Goal: Task Accomplishment & Management: Manage account settings

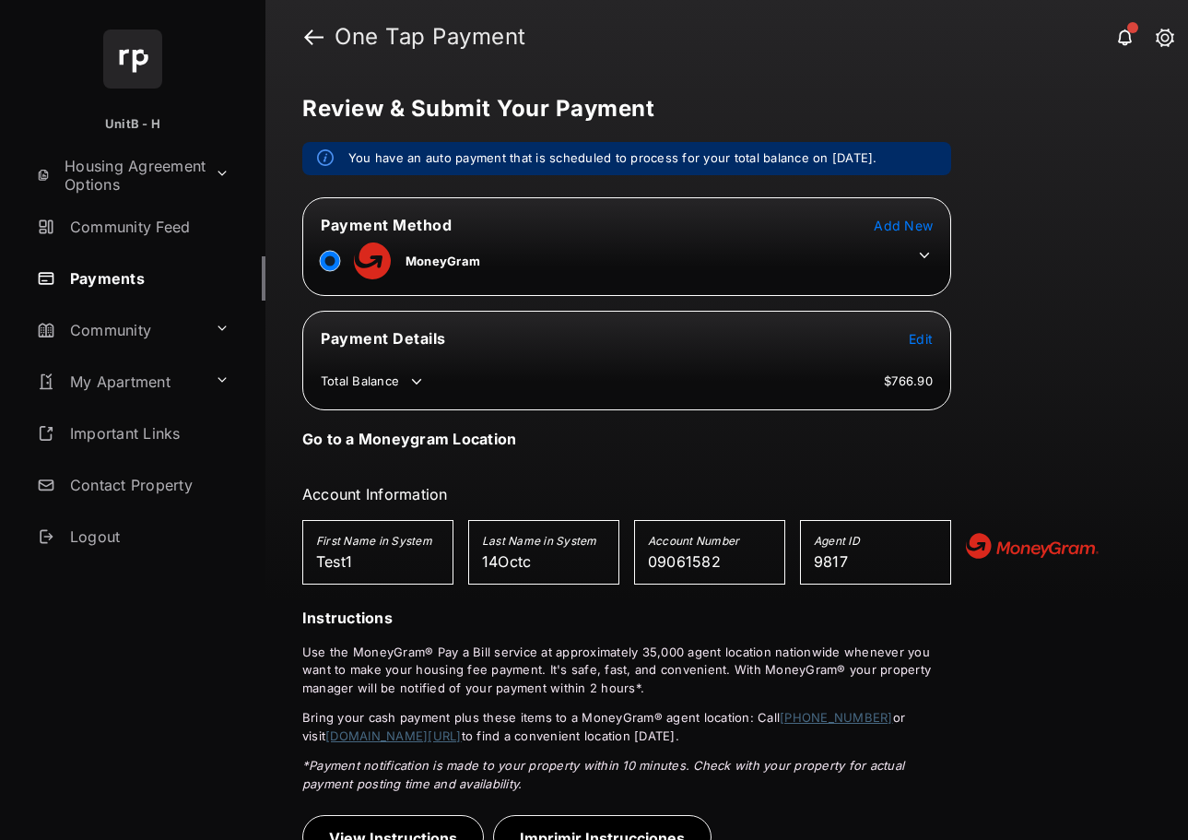
click at [899, 218] on span "Add New" at bounding box center [903, 226] width 59 height 16
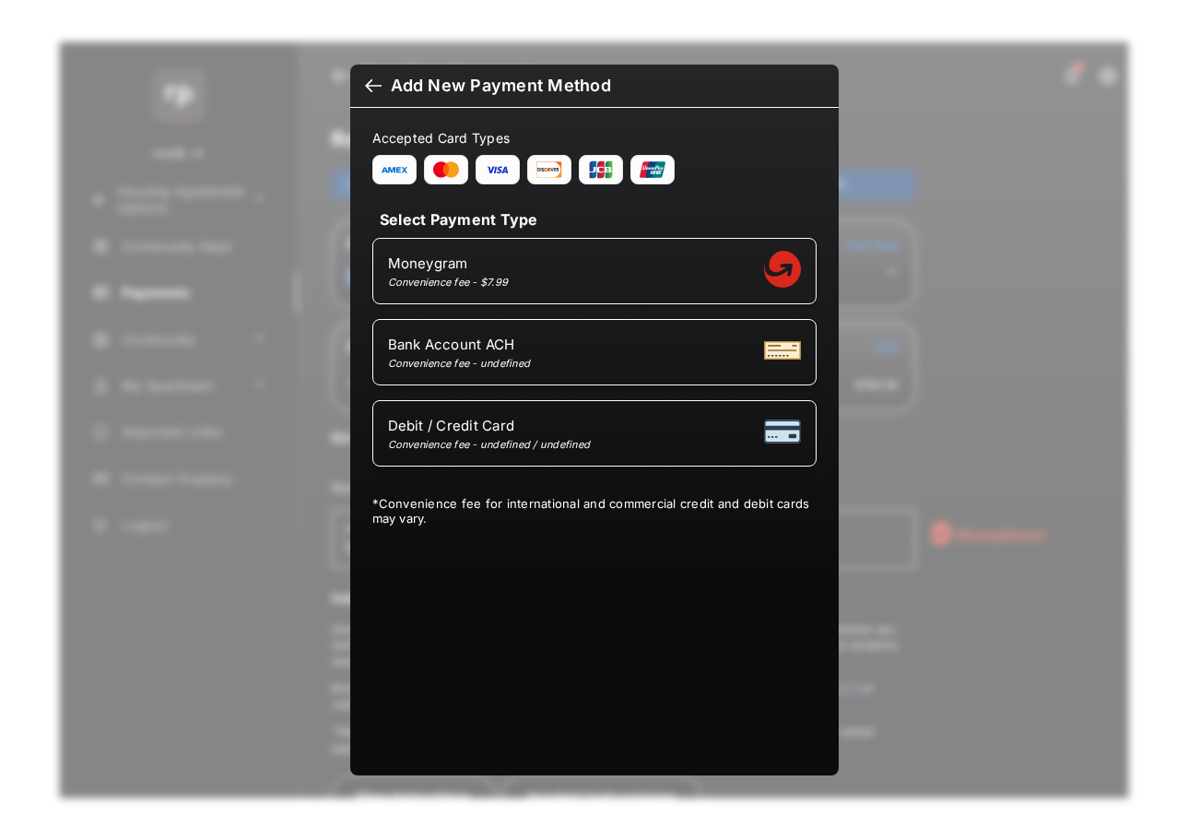
click at [373, 84] on div at bounding box center [373, 87] width 17 height 20
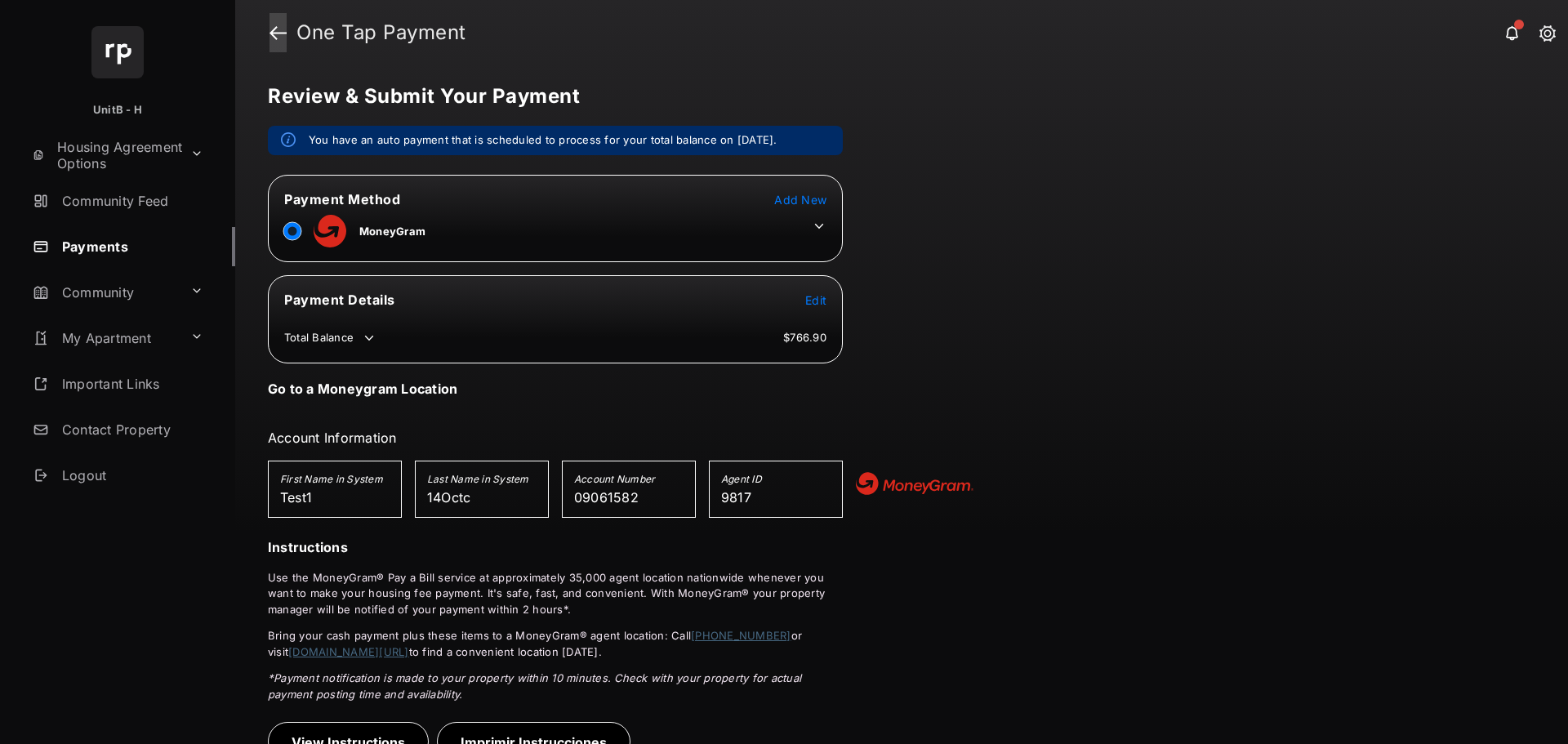
click at [277, 34] on link at bounding box center [277, 33] width 17 height 39
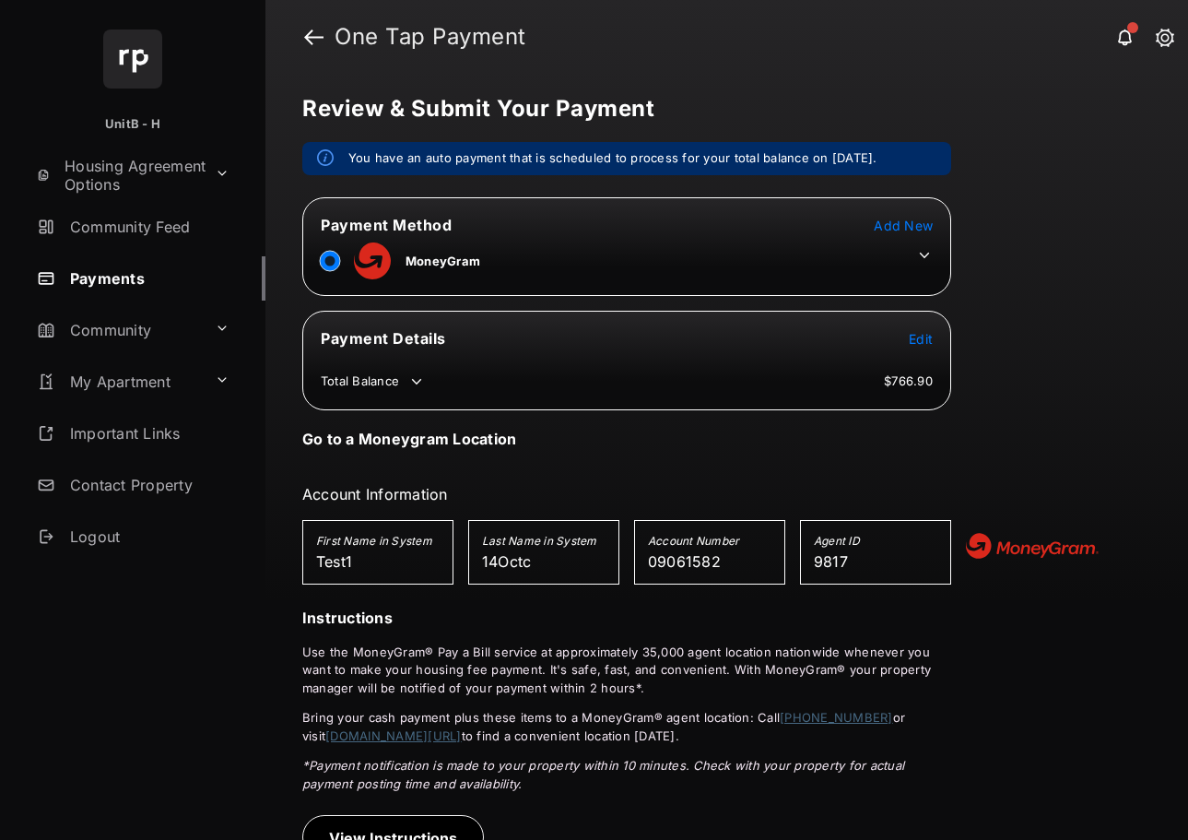
click at [924, 254] on icon at bounding box center [924, 255] width 17 height 17
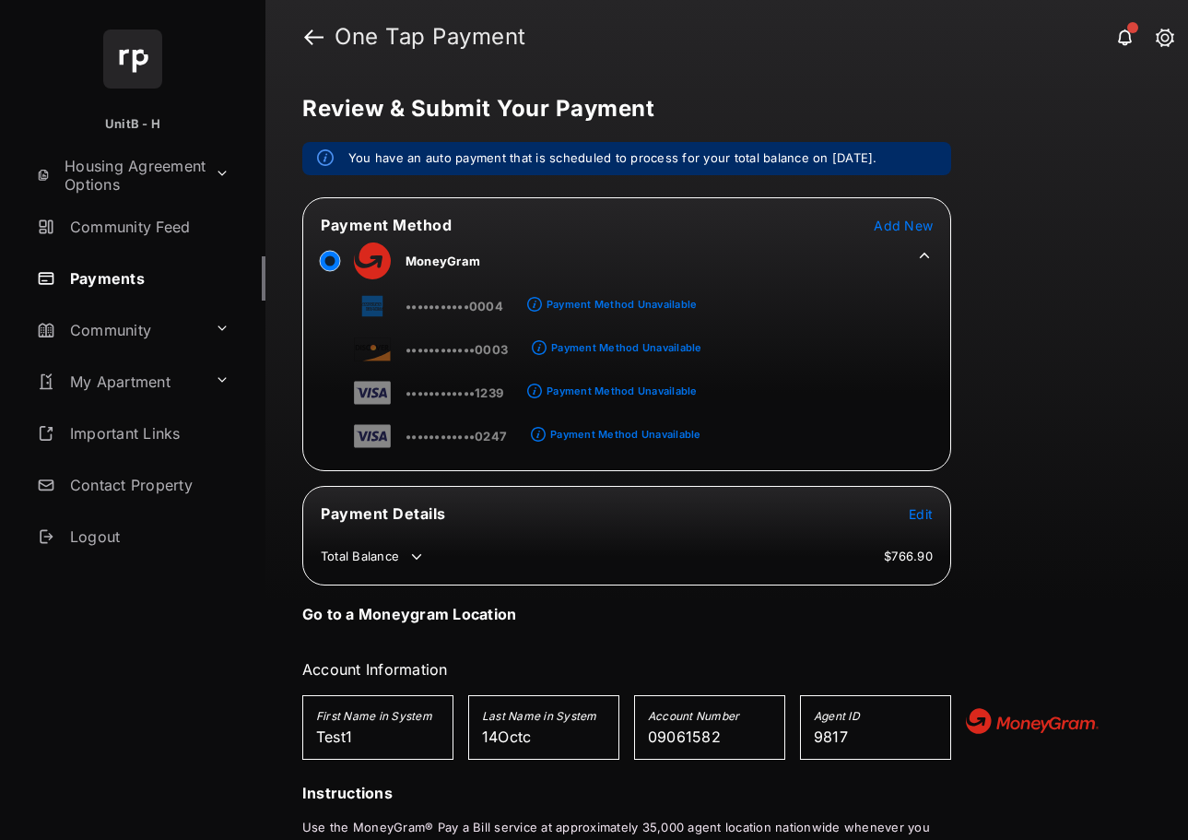
click at [924, 254] on icon at bounding box center [925, 256] width 10 height 6
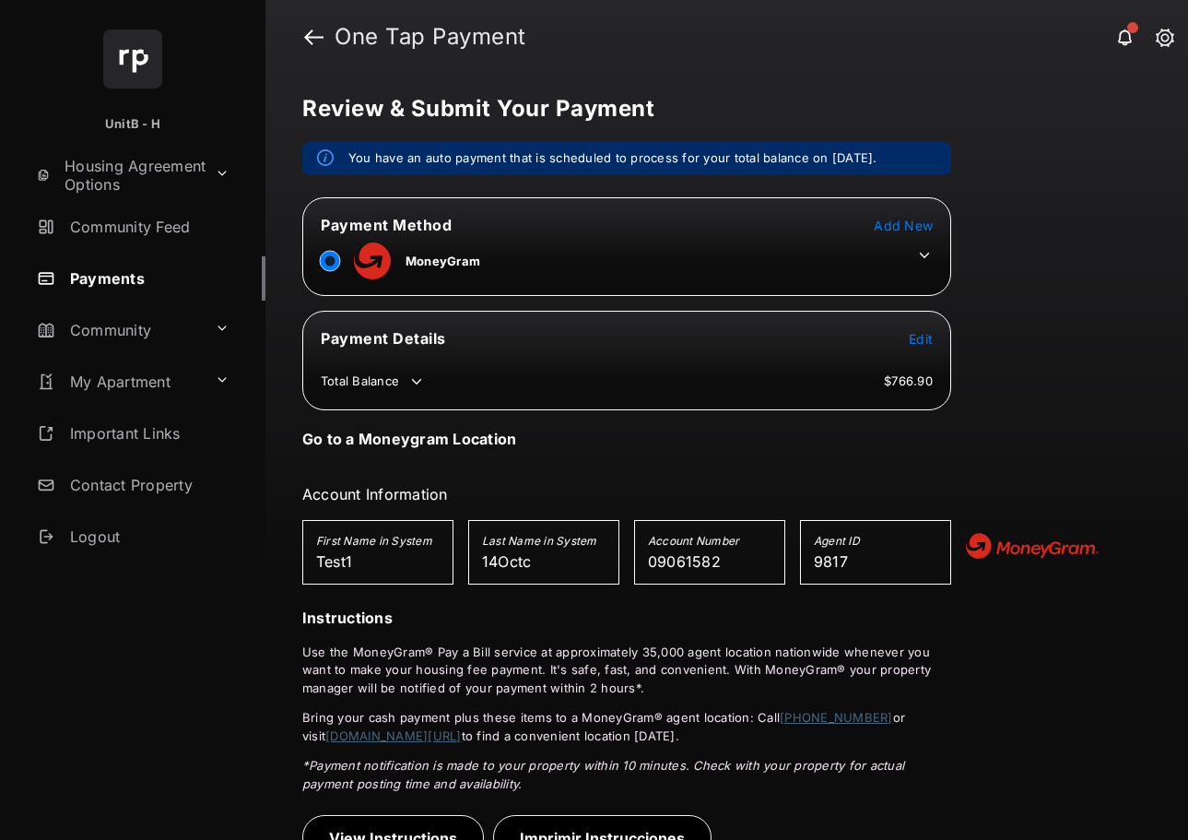
click at [919, 222] on span "Add New" at bounding box center [903, 226] width 59 height 16
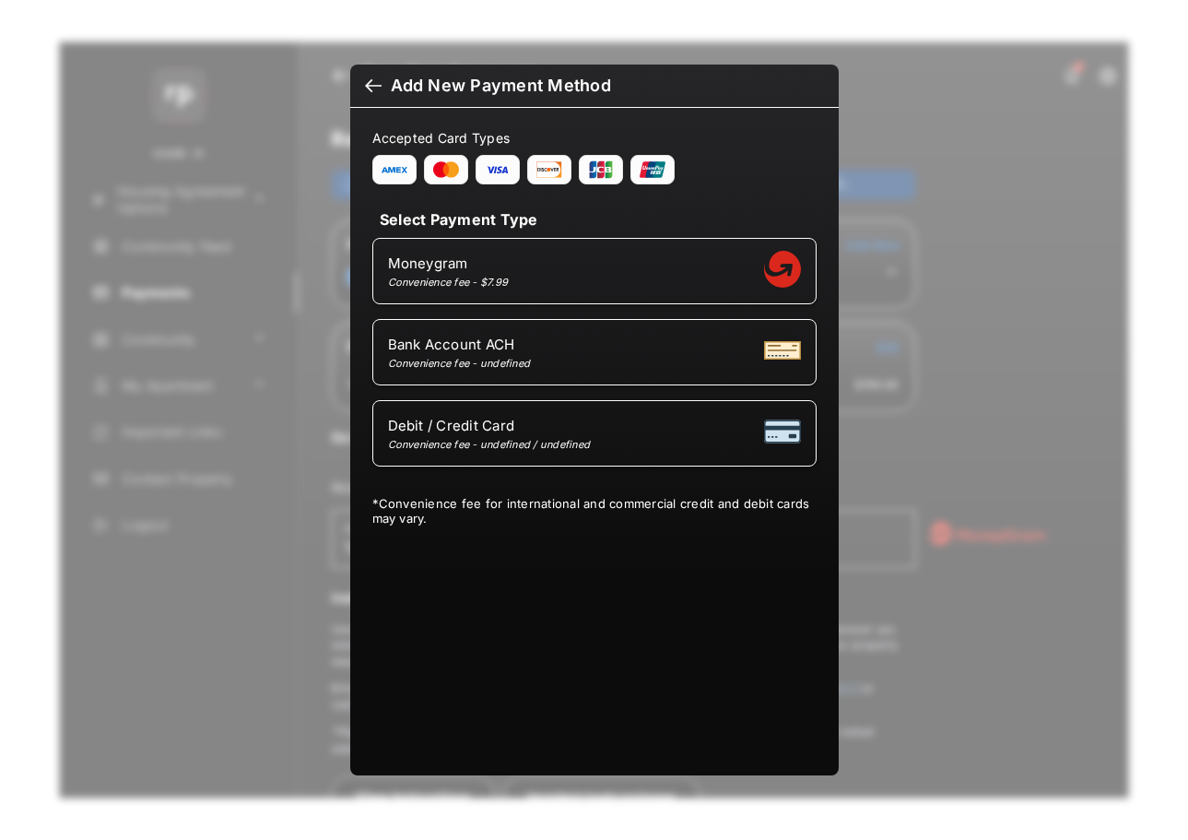
click at [560, 417] on span "Debit / Credit Card" at bounding box center [489, 426] width 203 height 18
select select "**"
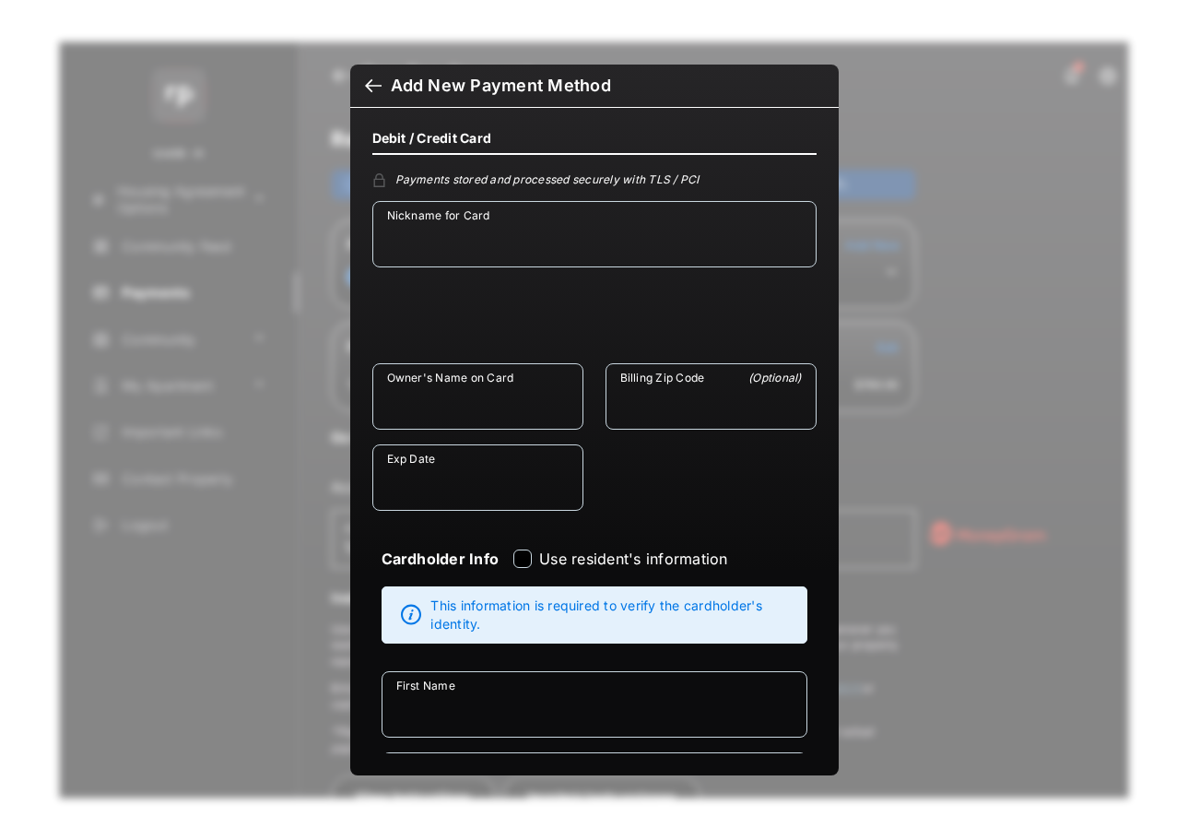
click at [371, 83] on div at bounding box center [373, 87] width 17 height 20
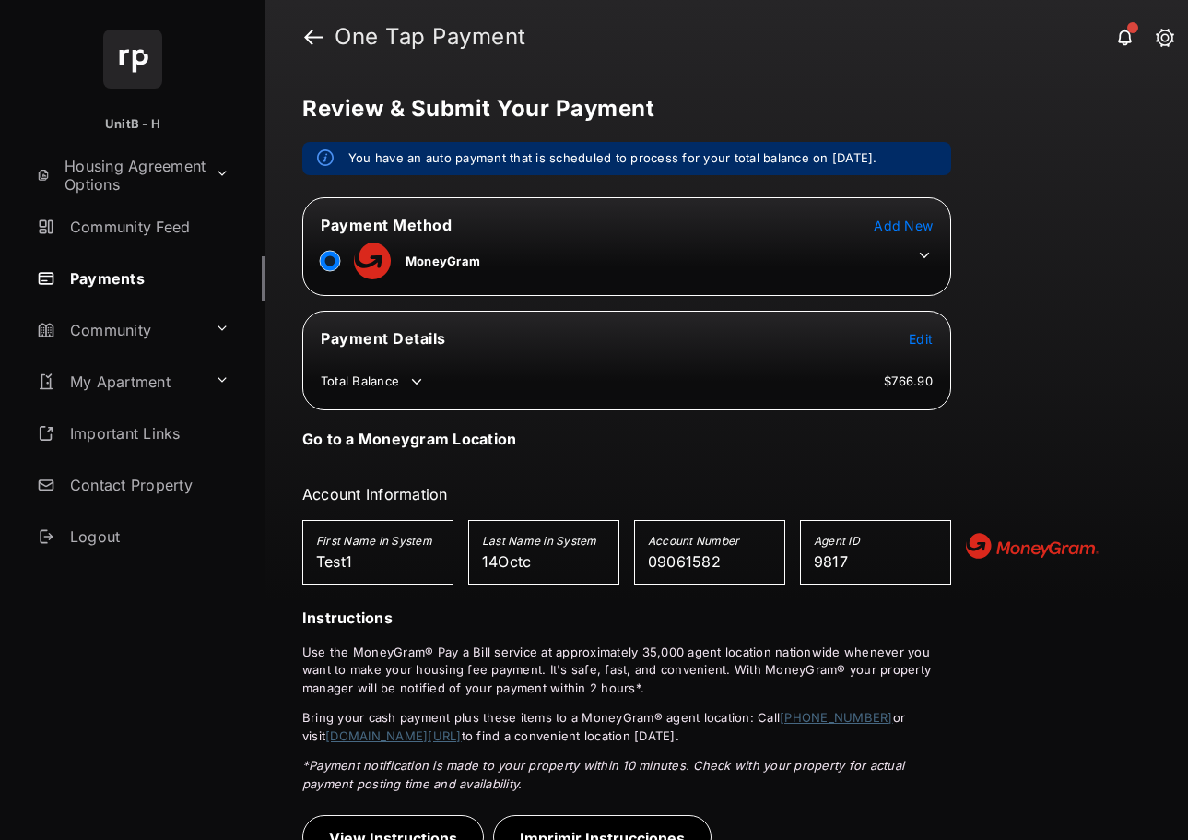
click at [924, 252] on icon at bounding box center [924, 255] width 17 height 17
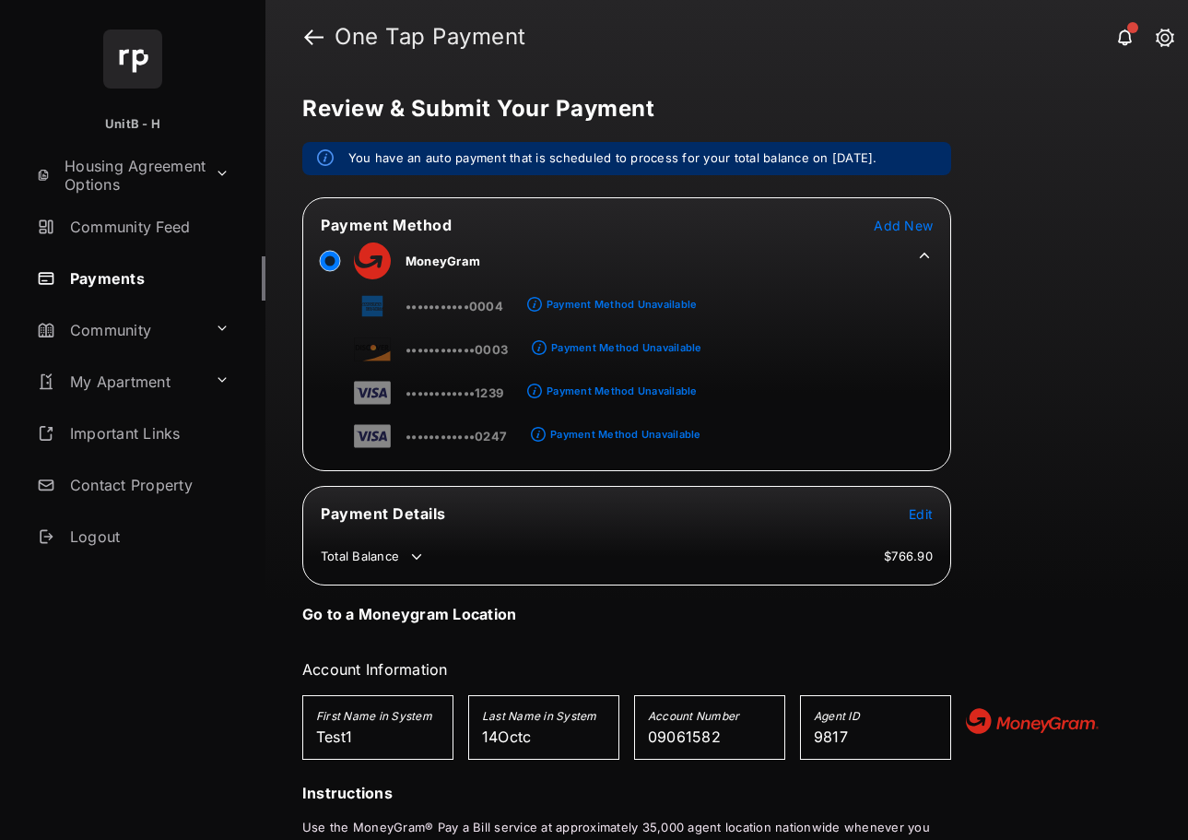
click at [908, 218] on span "Add New" at bounding box center [903, 226] width 59 height 16
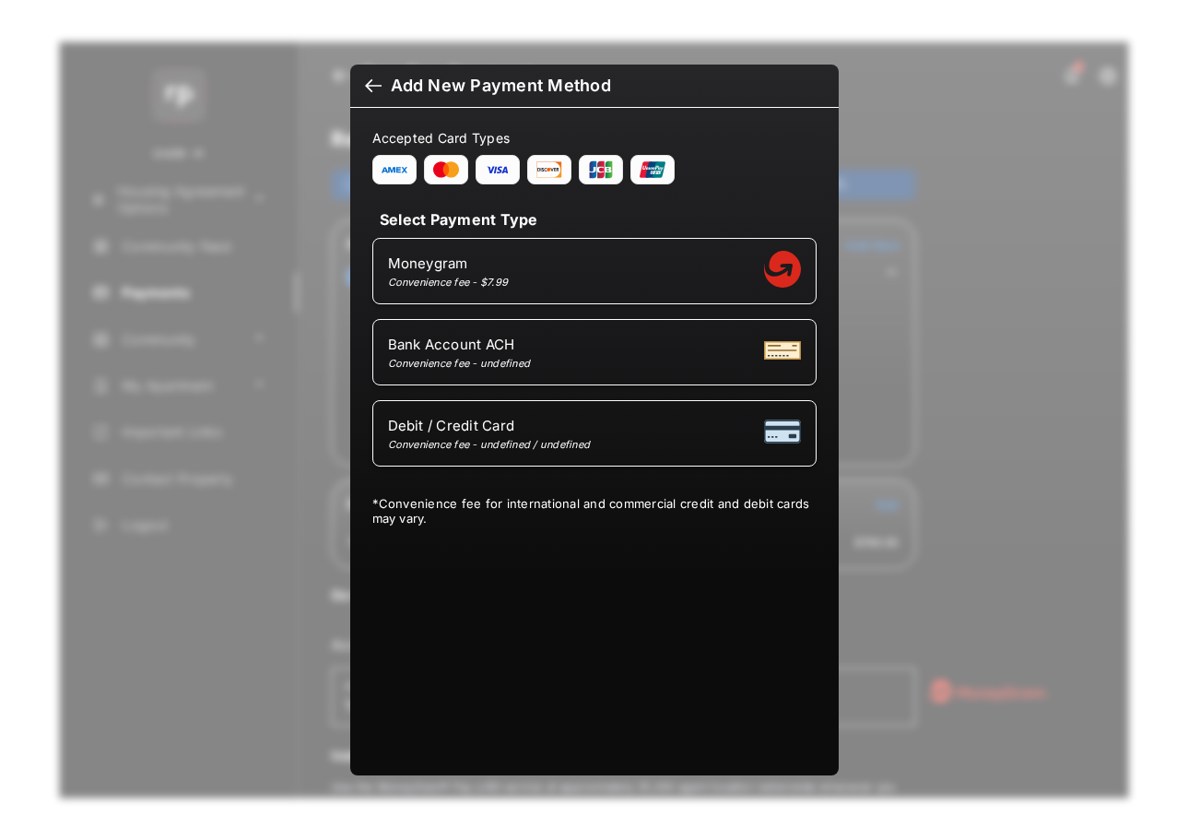
click at [371, 79] on div at bounding box center [373, 87] width 17 height 20
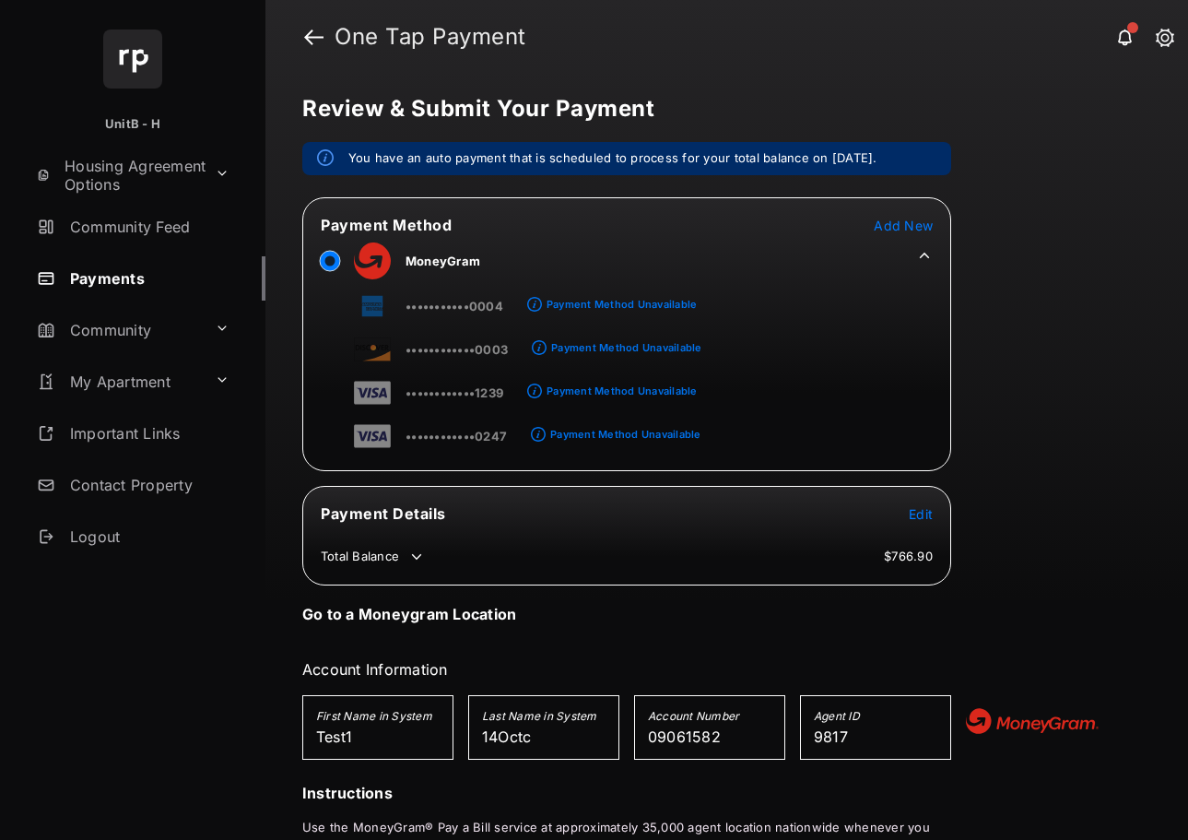
drag, startPoint x: 299, startPoint y: 37, endPoint x: 309, endPoint y: 41, distance: 11.1
click at [307, 41] on header "One Tap Payment" at bounding box center [727, 37] width 923 height 74
click at [309, 41] on link at bounding box center [313, 37] width 19 height 44
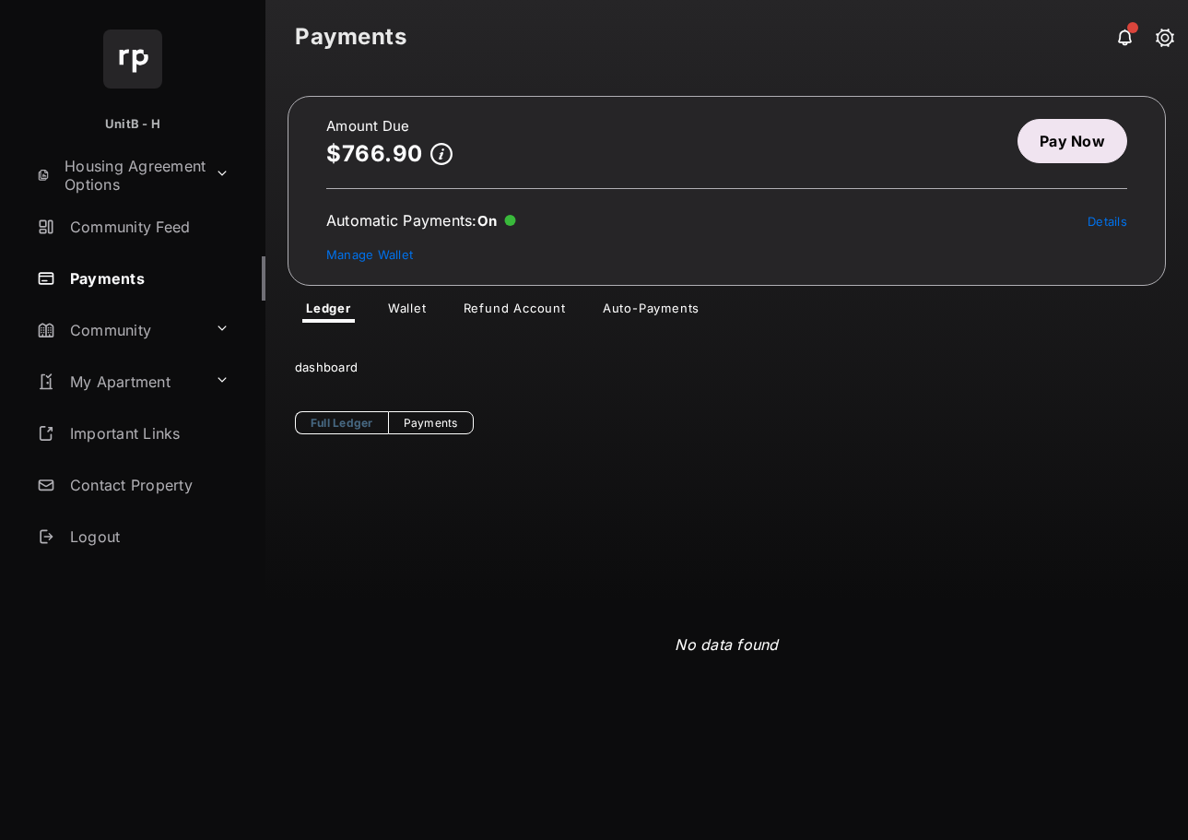
click at [636, 305] on link "Auto-Payments" at bounding box center [651, 312] width 126 height 22
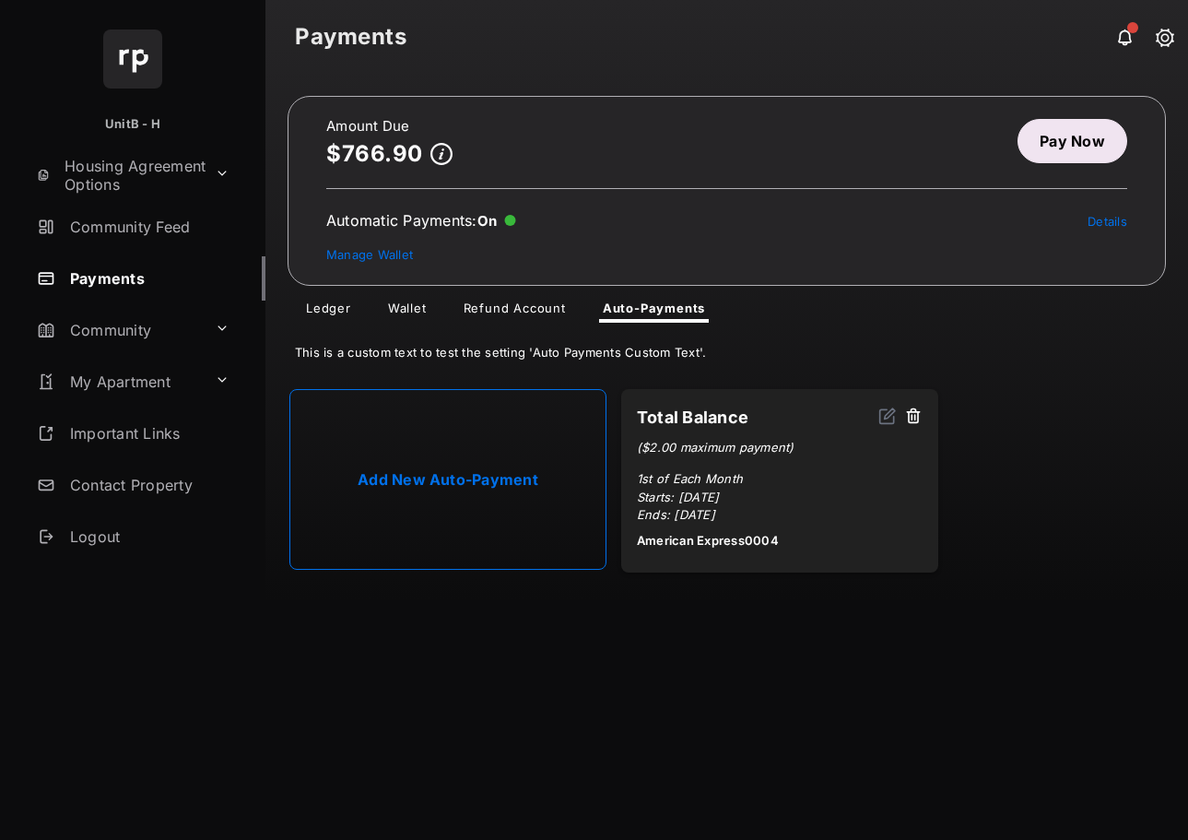
click at [531, 433] on link "Add New Auto-Payment" at bounding box center [447, 479] width 317 height 181
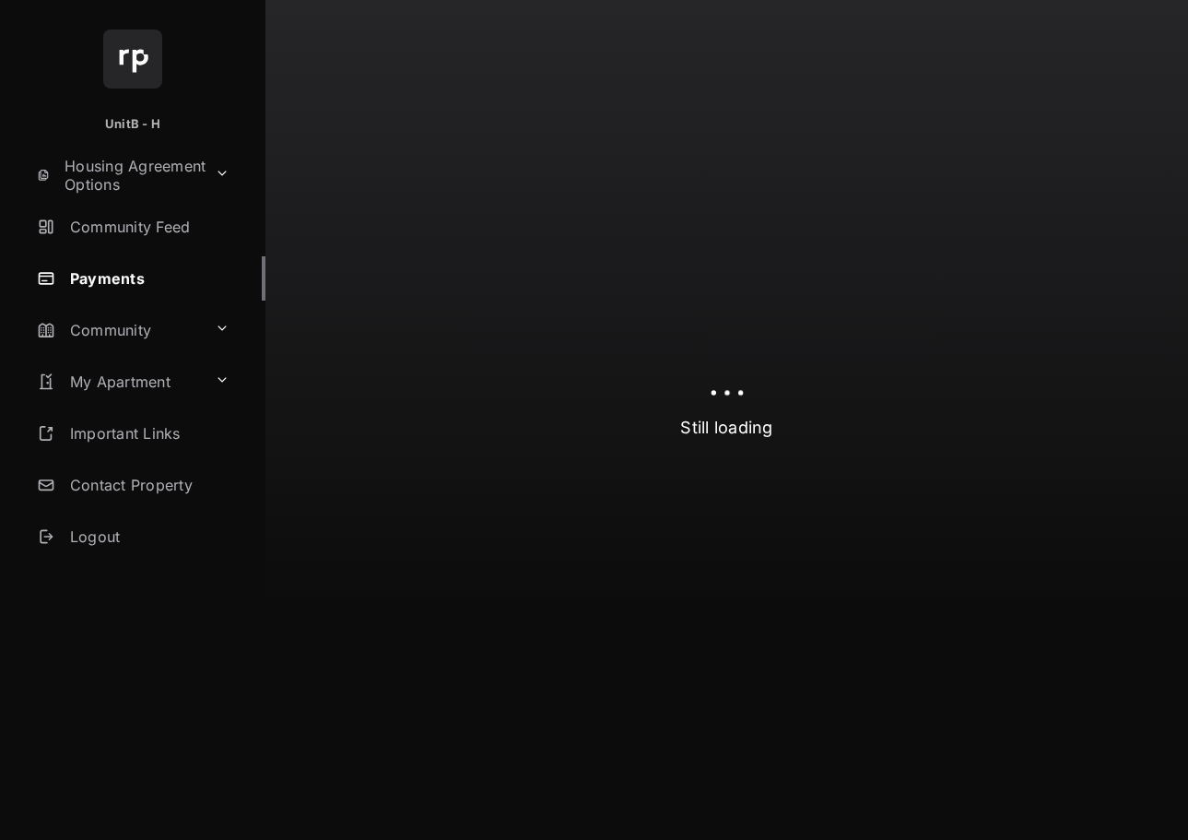
select select "**********"
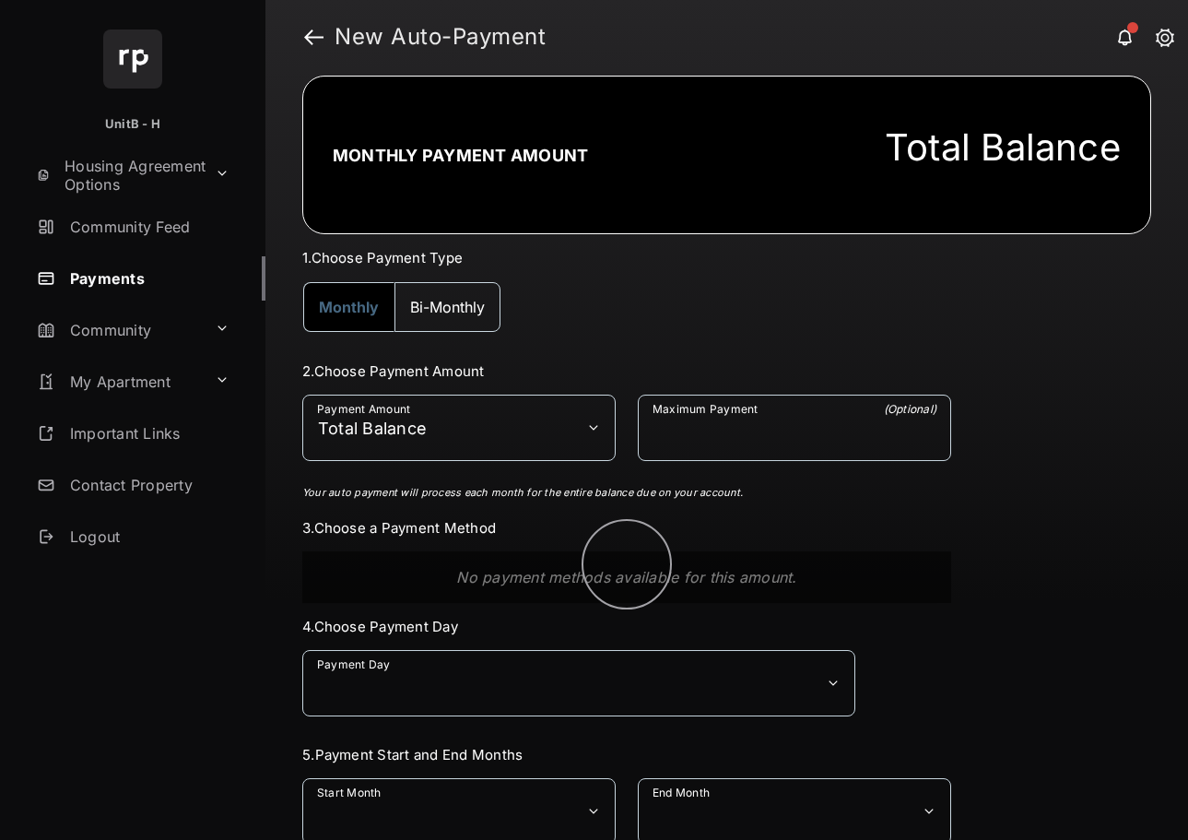
scroll to position [137, 0]
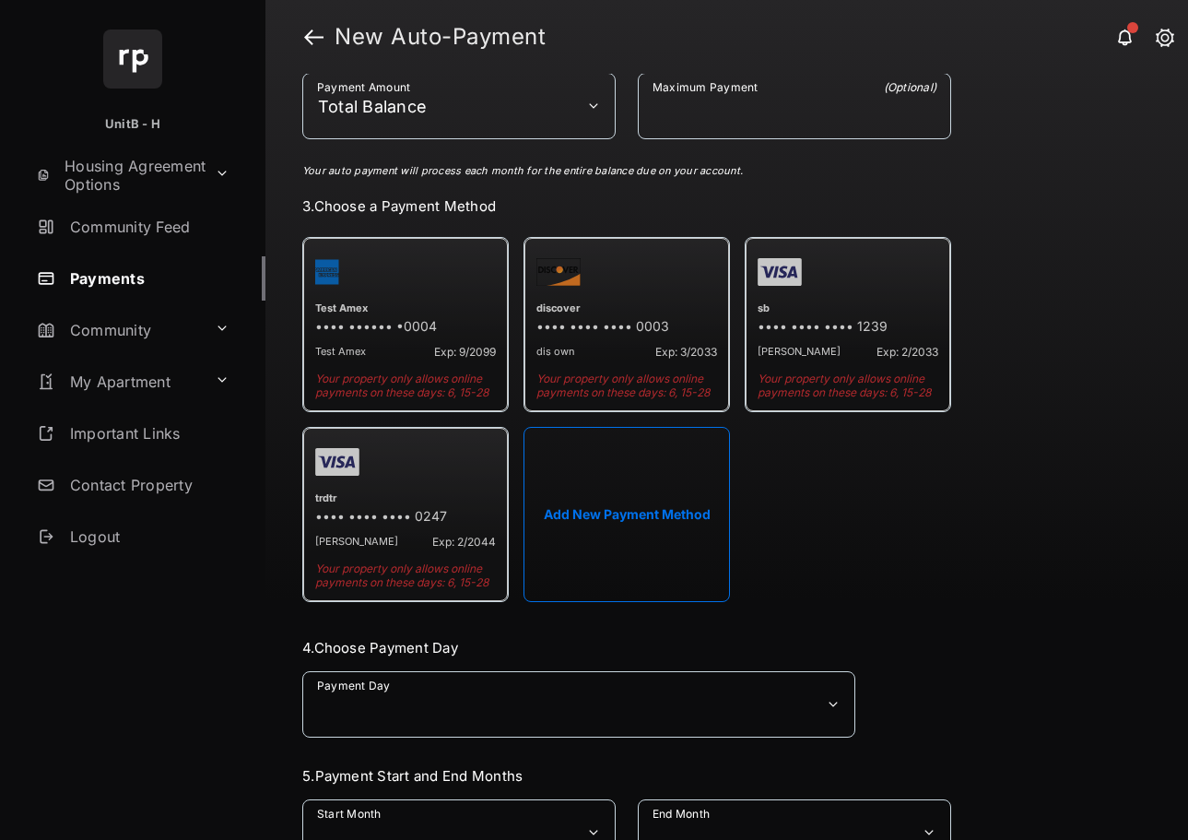
click at [673, 455] on button "Add New Payment Method" at bounding box center [627, 514] width 207 height 175
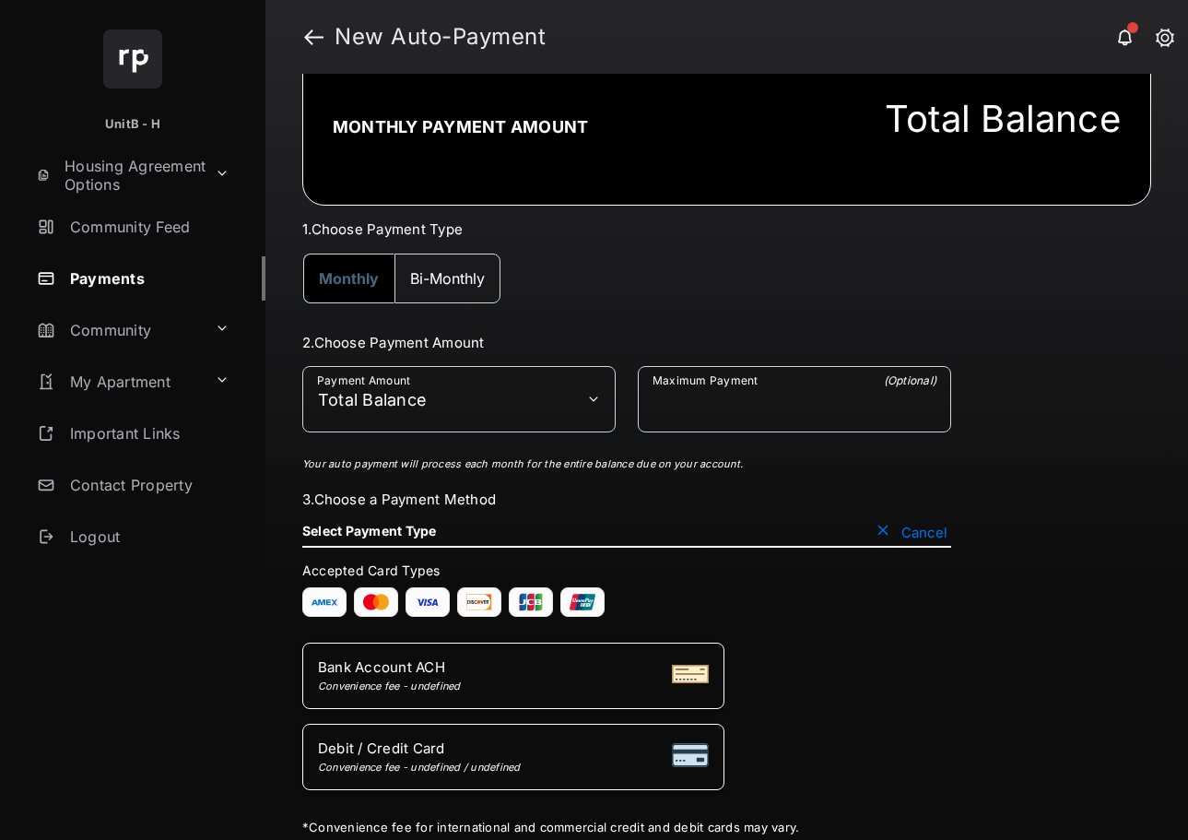
scroll to position [29, 0]
click at [561, 756] on div "Debit / Credit Card Convenience fee - undefined / undefined" at bounding box center [513, 756] width 391 height 35
select select "**"
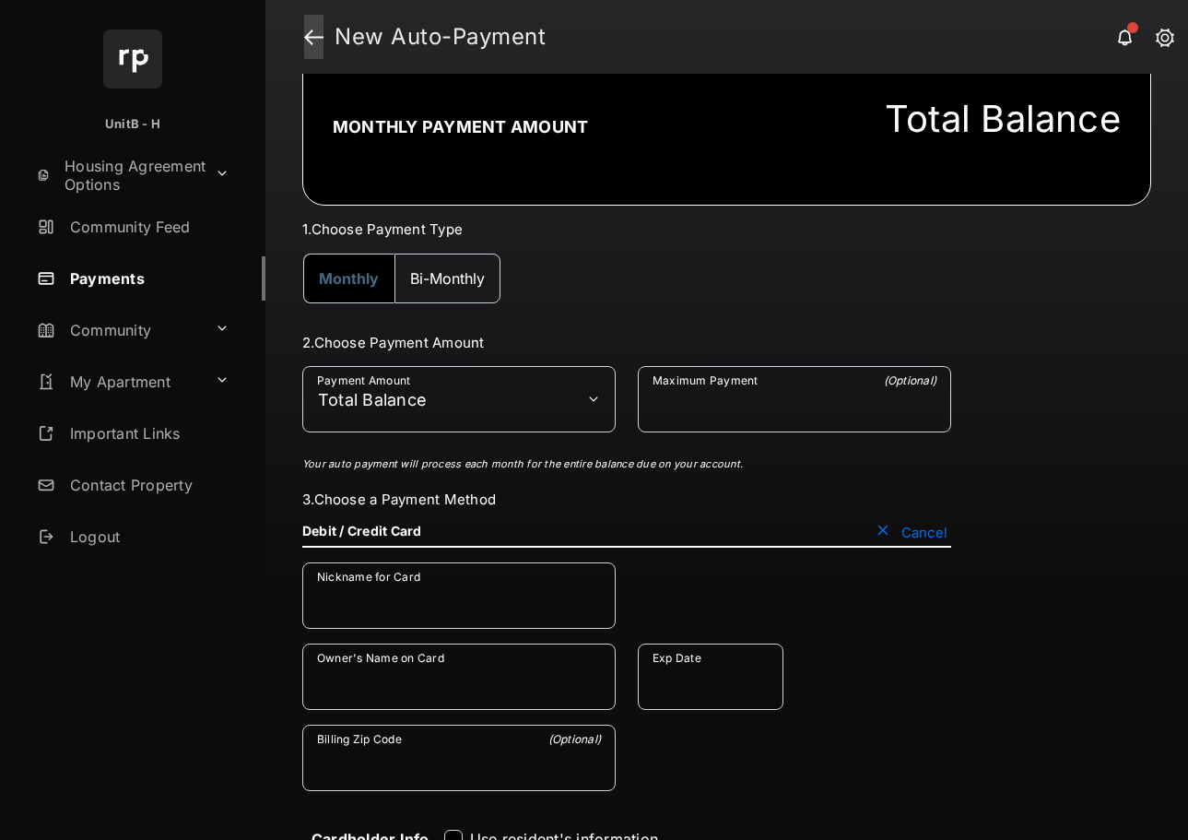
click at [318, 41] on link at bounding box center [313, 37] width 19 height 44
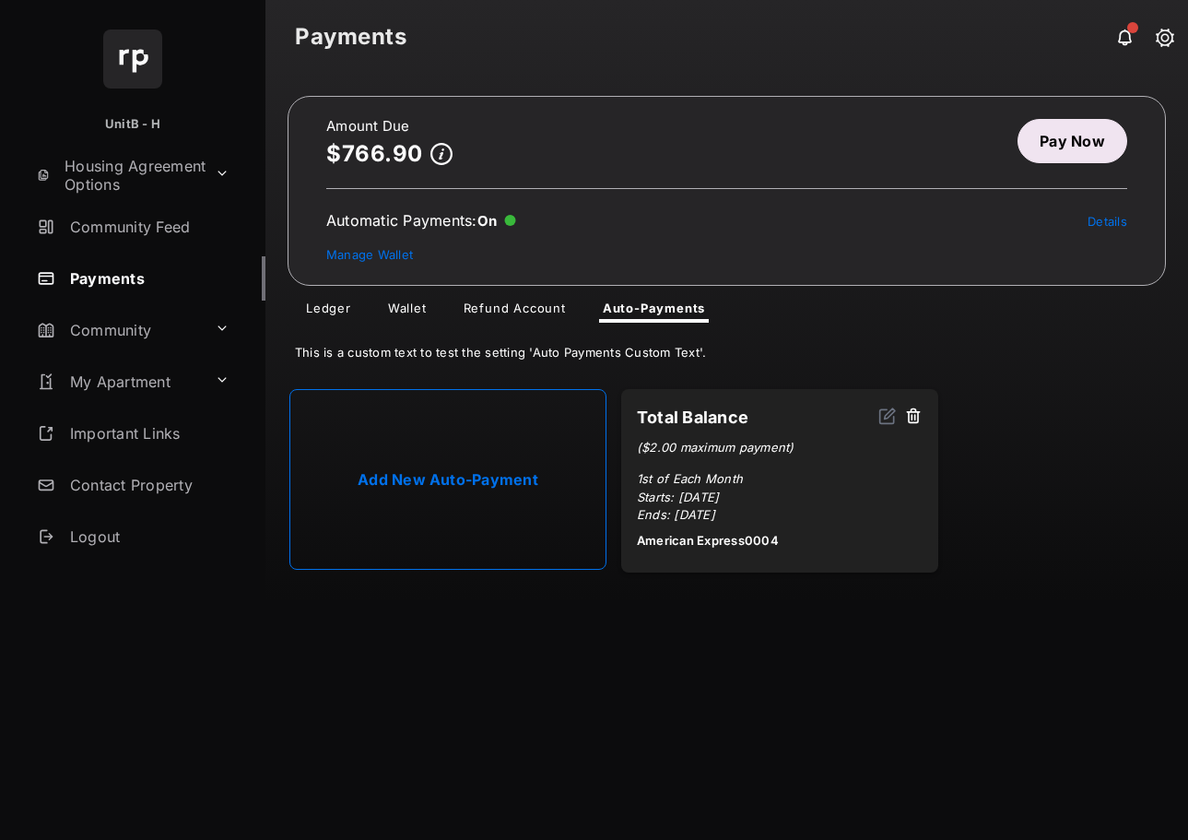
click at [408, 311] on link "Wallet" at bounding box center [407, 312] width 68 height 22
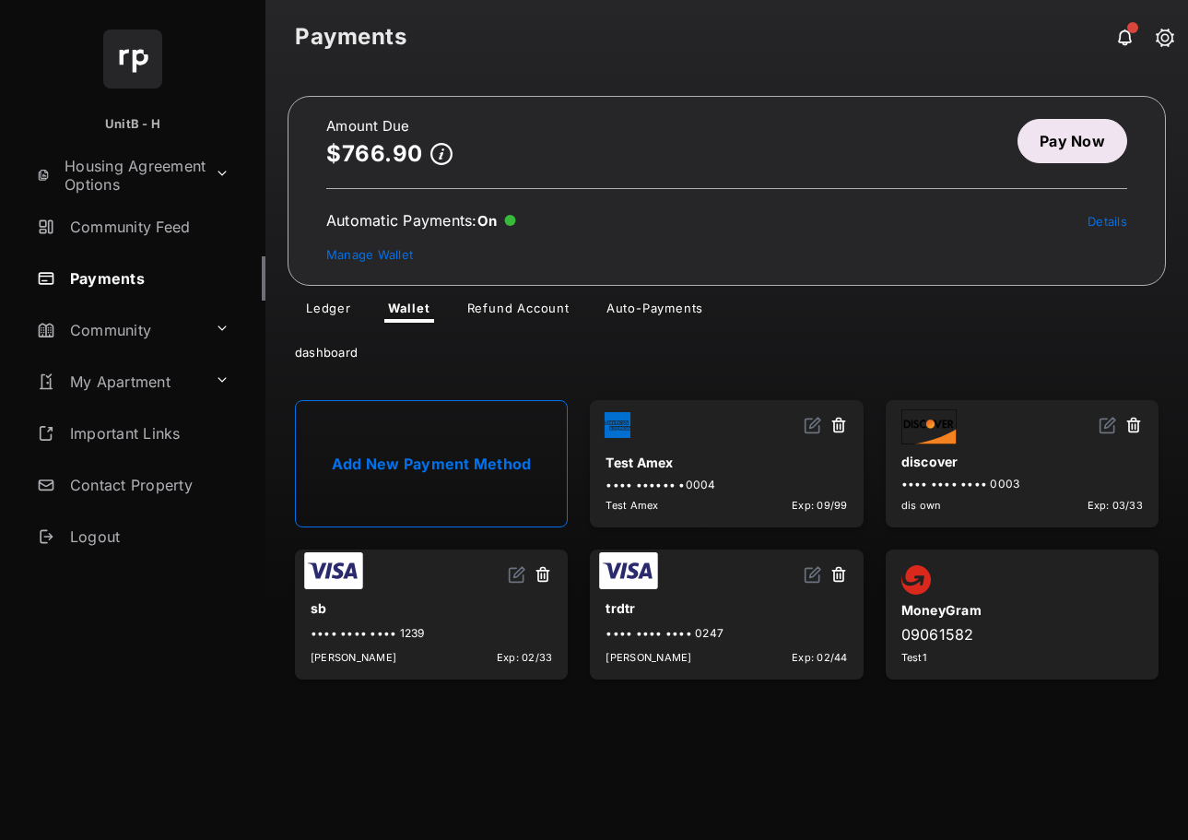
click at [485, 302] on link "Refund Account" at bounding box center [519, 312] width 132 height 22
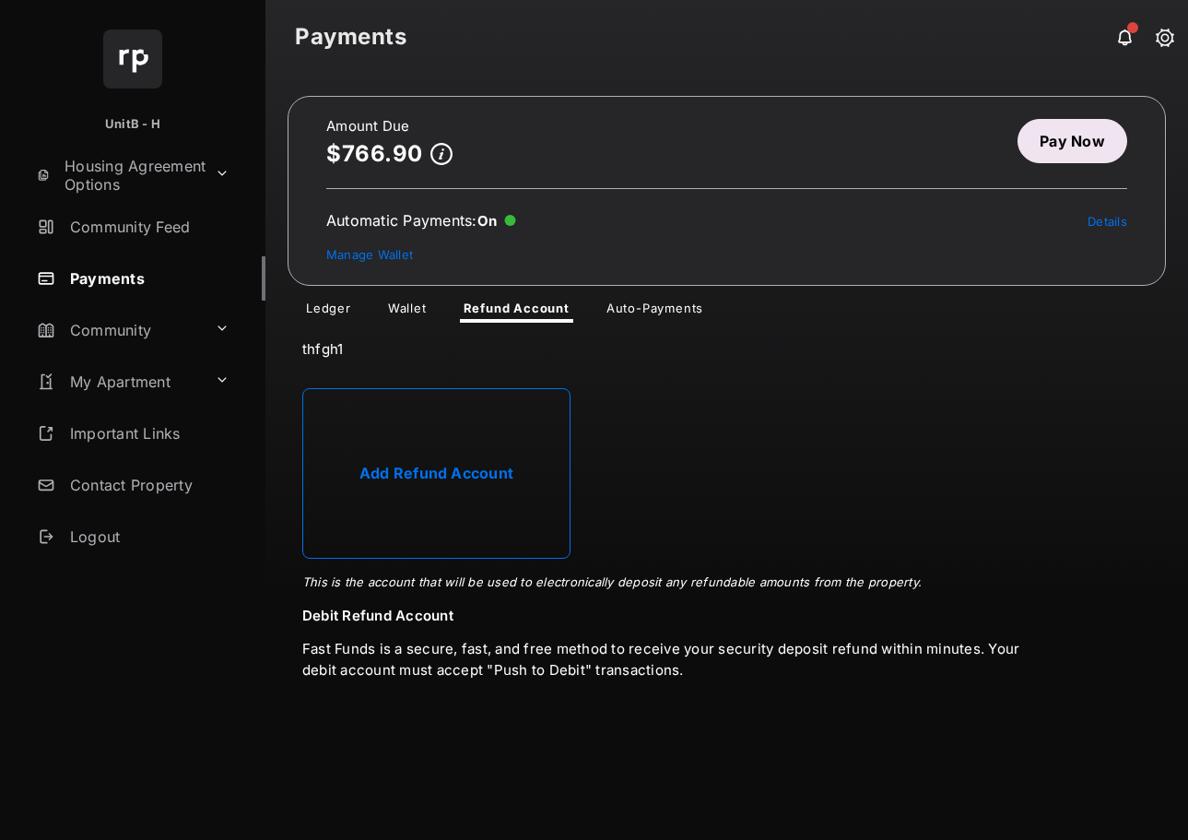
click at [415, 309] on link "Wallet" at bounding box center [407, 312] width 68 height 22
